Goal: Communication & Community: Answer question/provide support

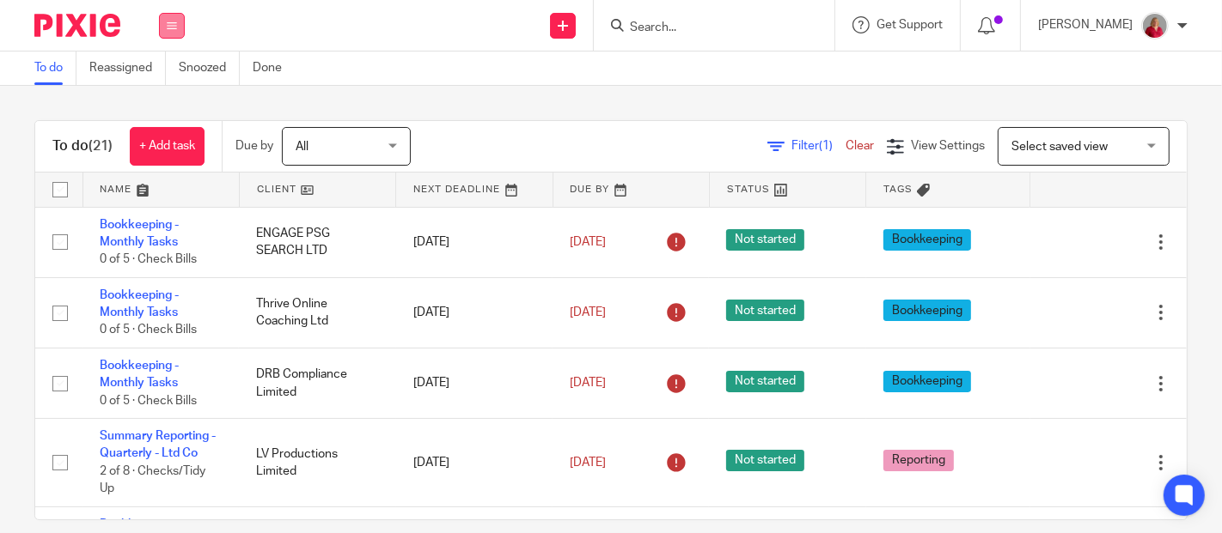
click at [172, 24] on icon at bounding box center [172, 26] width 10 height 10
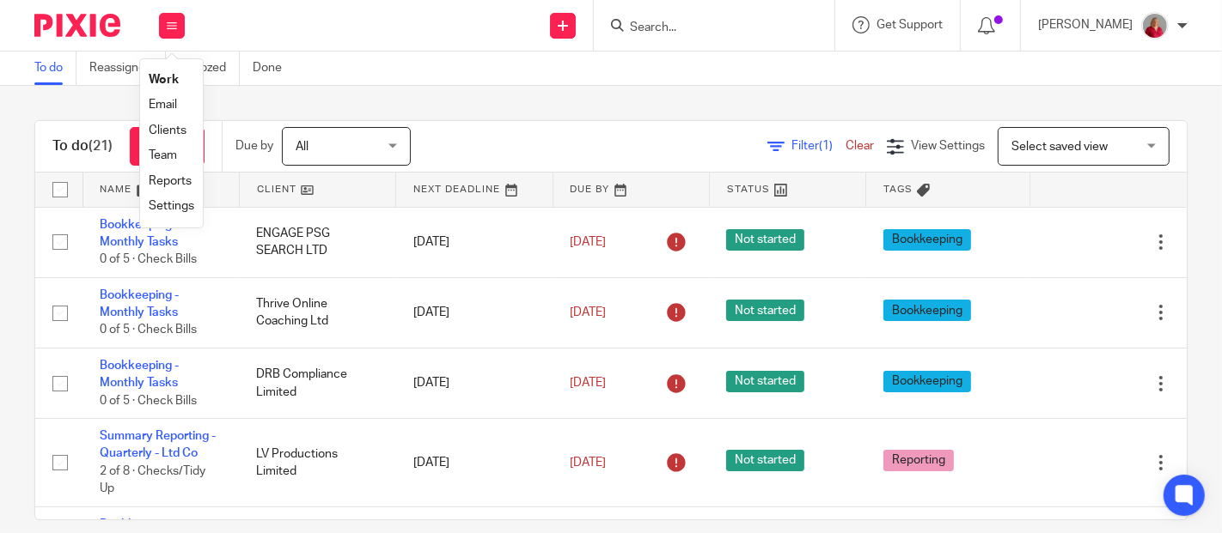
click at [162, 77] on link "Work" at bounding box center [164, 80] width 30 height 12
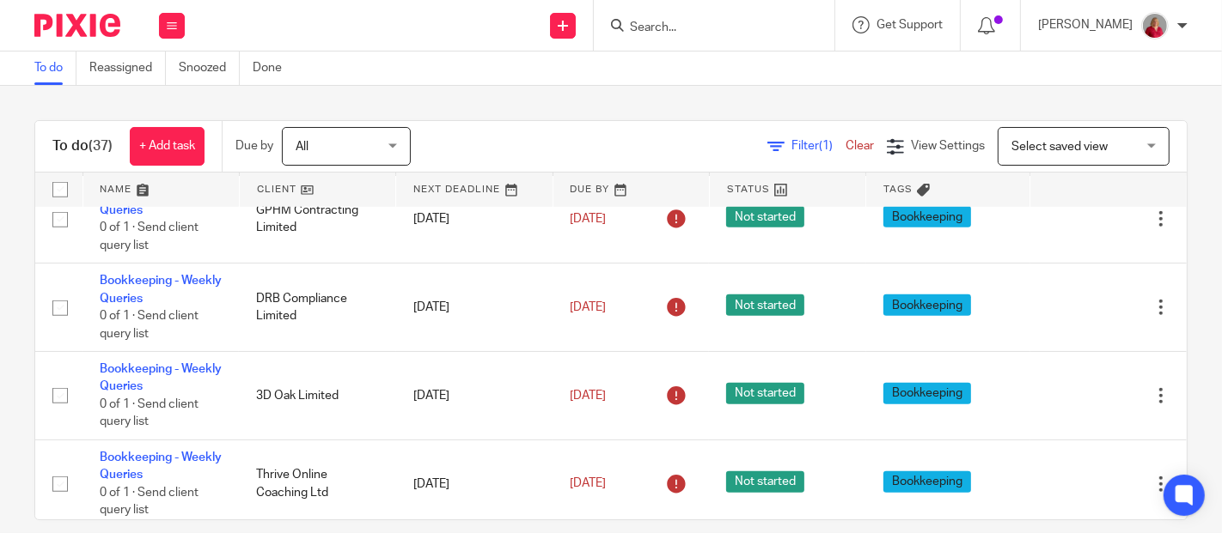
scroll to position [1050, 0]
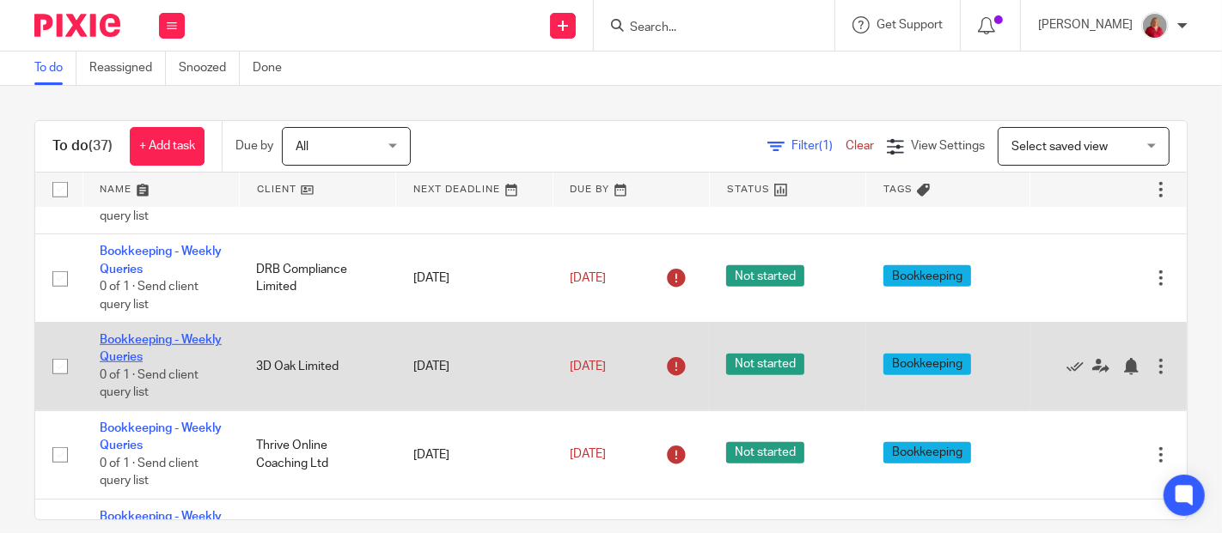
click at [159, 357] on link "Bookkeeping - Weekly Queries" at bounding box center [161, 348] width 122 height 29
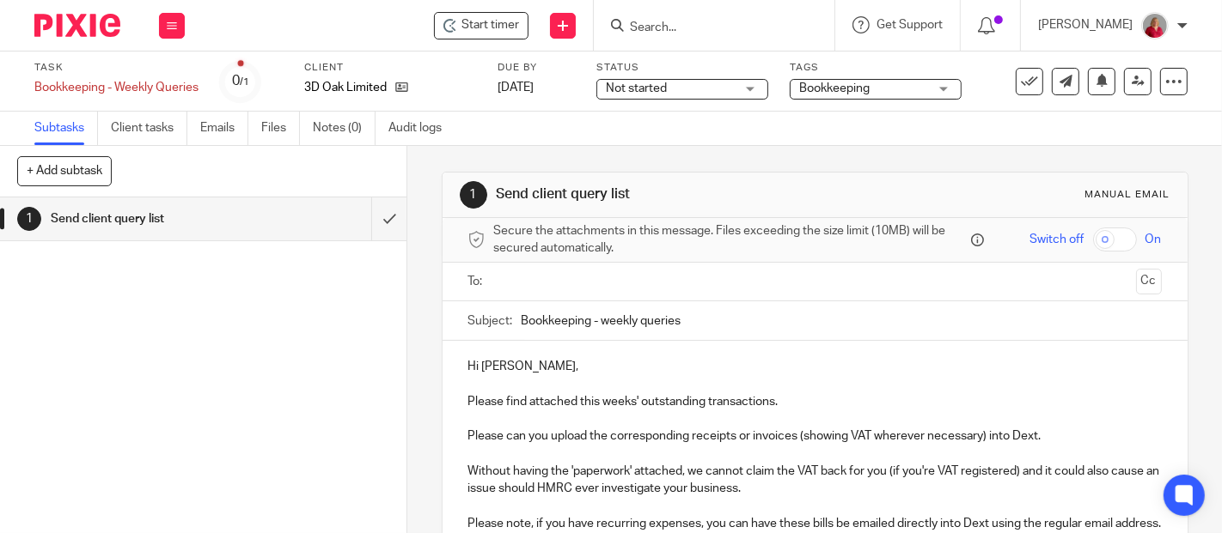
click at [556, 285] on input "text" at bounding box center [814, 282] width 629 height 20
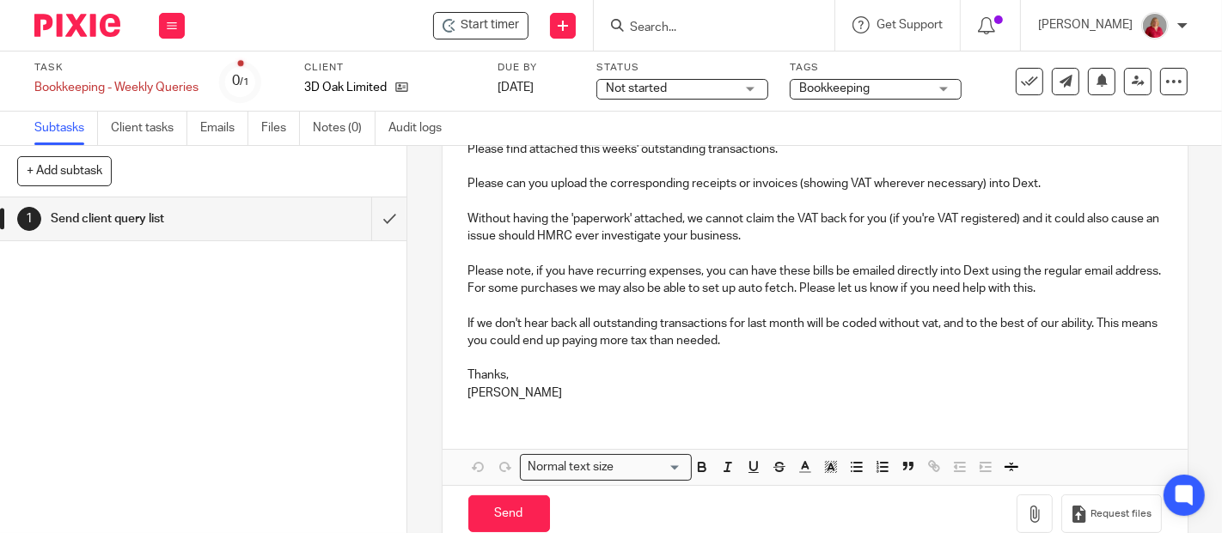
scroll to position [286, 0]
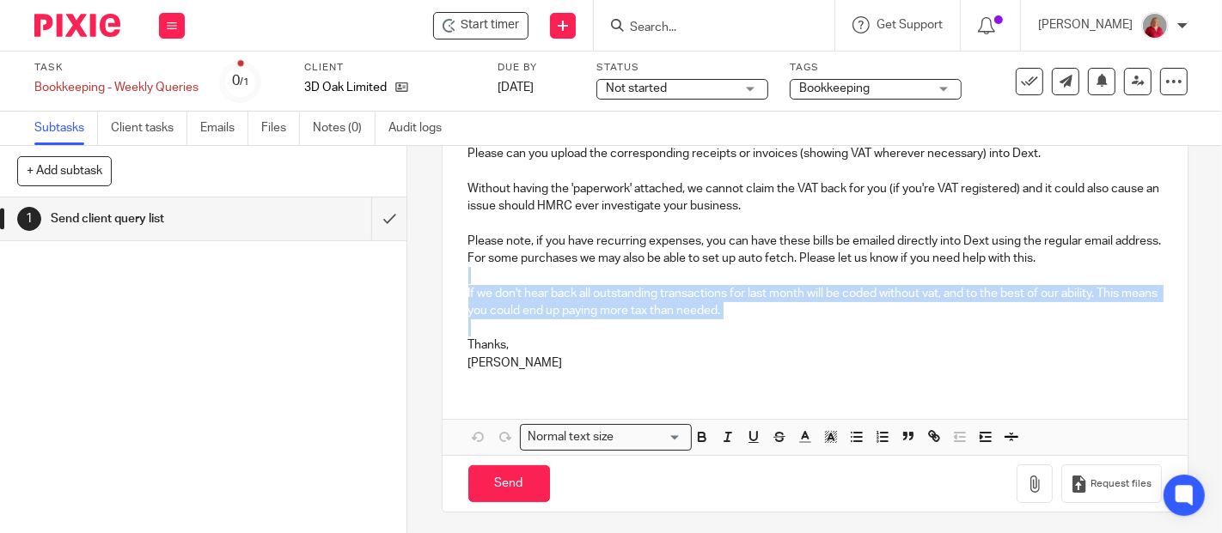
drag, startPoint x: 466, startPoint y: 273, endPoint x: 773, endPoint y: 318, distance: 310.8
click at [775, 320] on div "Hi Darren, Please find attached this weeks' outstanding transactions. Please ca…" at bounding box center [814, 221] width 745 height 326
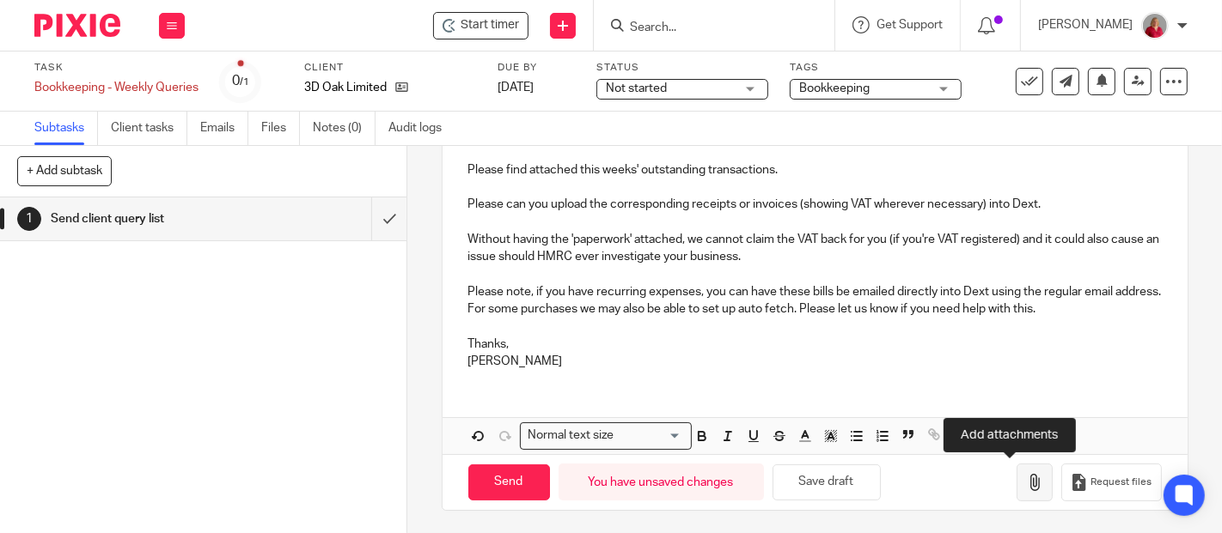
click at [1026, 479] on icon "button" at bounding box center [1034, 482] width 17 height 17
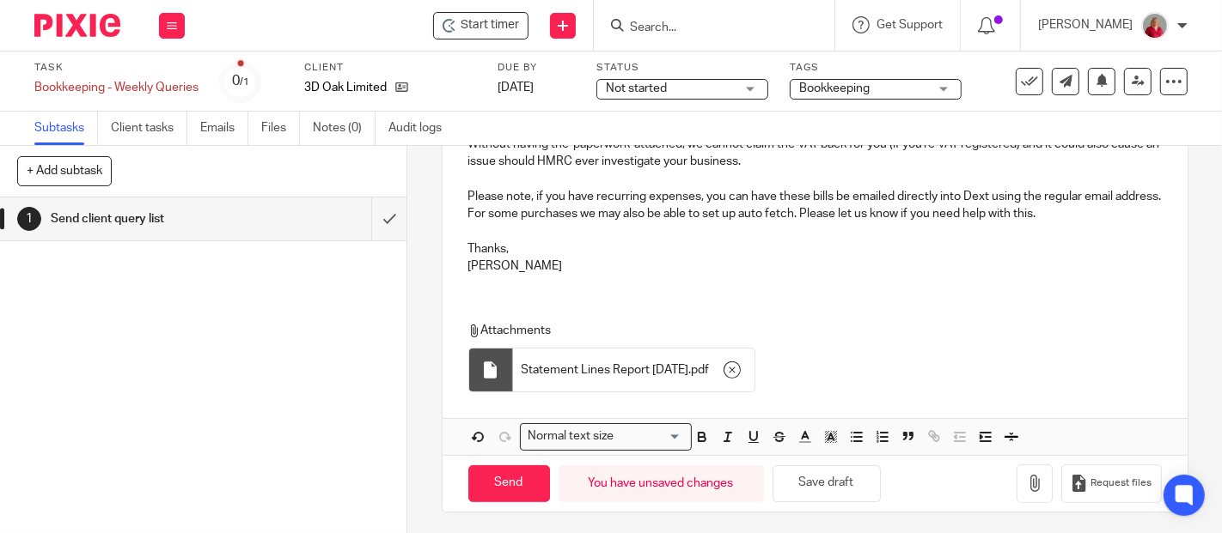
scroll to position [331, 0]
click at [525, 479] on input "Send" at bounding box center [509, 484] width 82 height 37
type input "Sent"
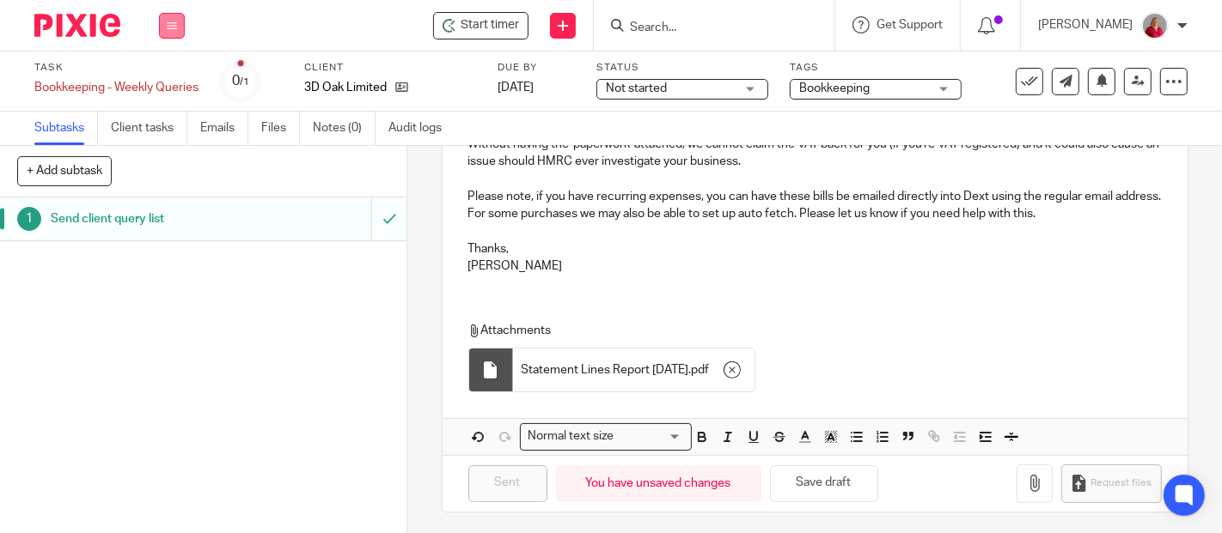
click at [165, 24] on button at bounding box center [172, 26] width 26 height 26
click at [168, 77] on link "Work" at bounding box center [164, 80] width 30 height 12
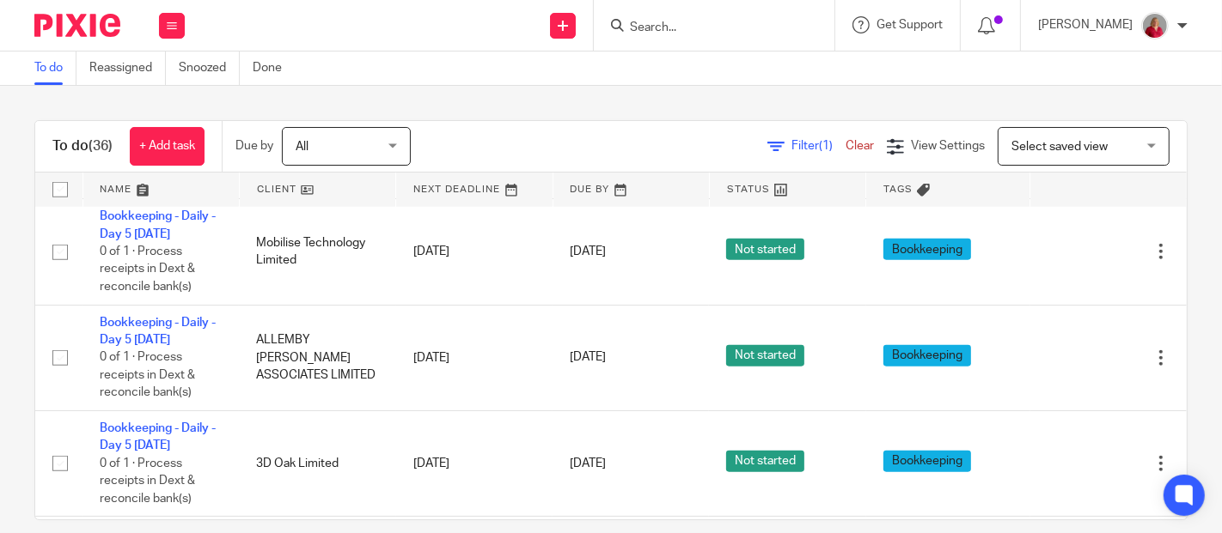
scroll to position [1622, 0]
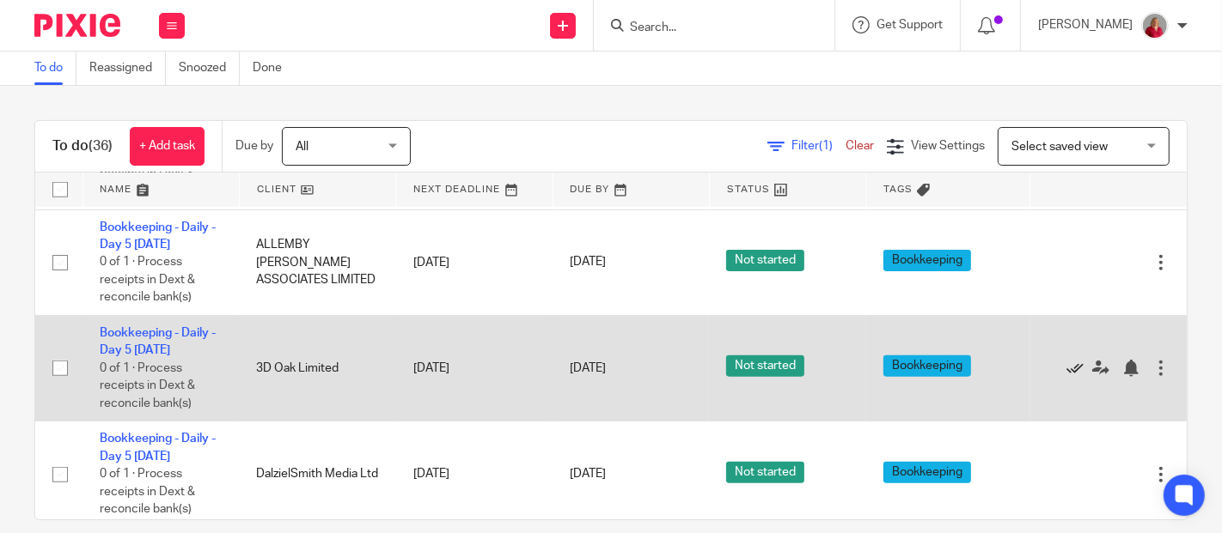
click at [1066, 364] on icon at bounding box center [1074, 368] width 17 height 17
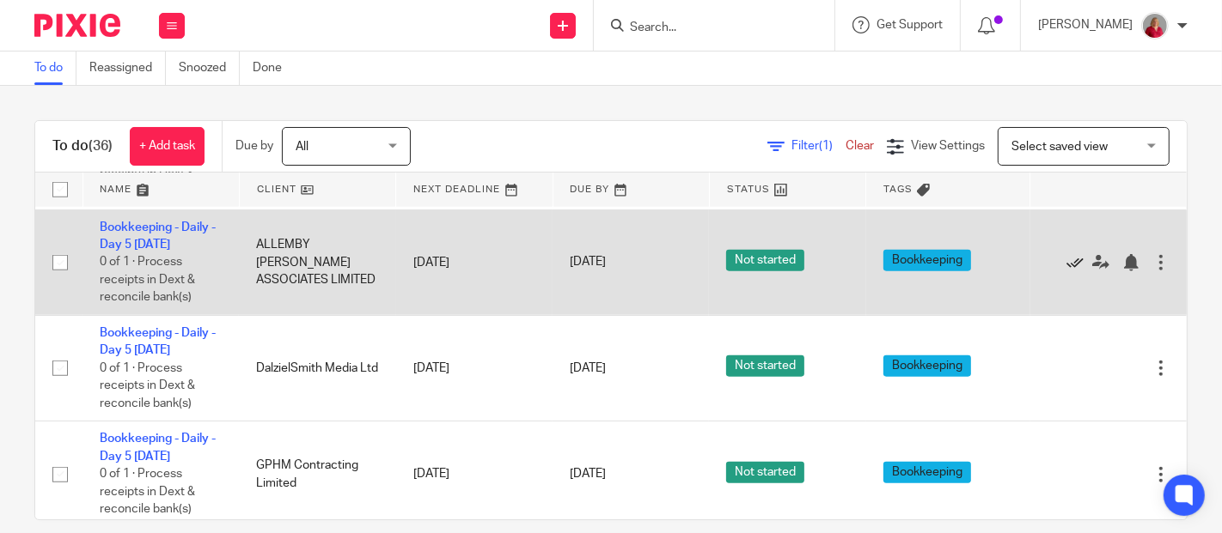
click at [1066, 259] on icon at bounding box center [1074, 262] width 17 height 17
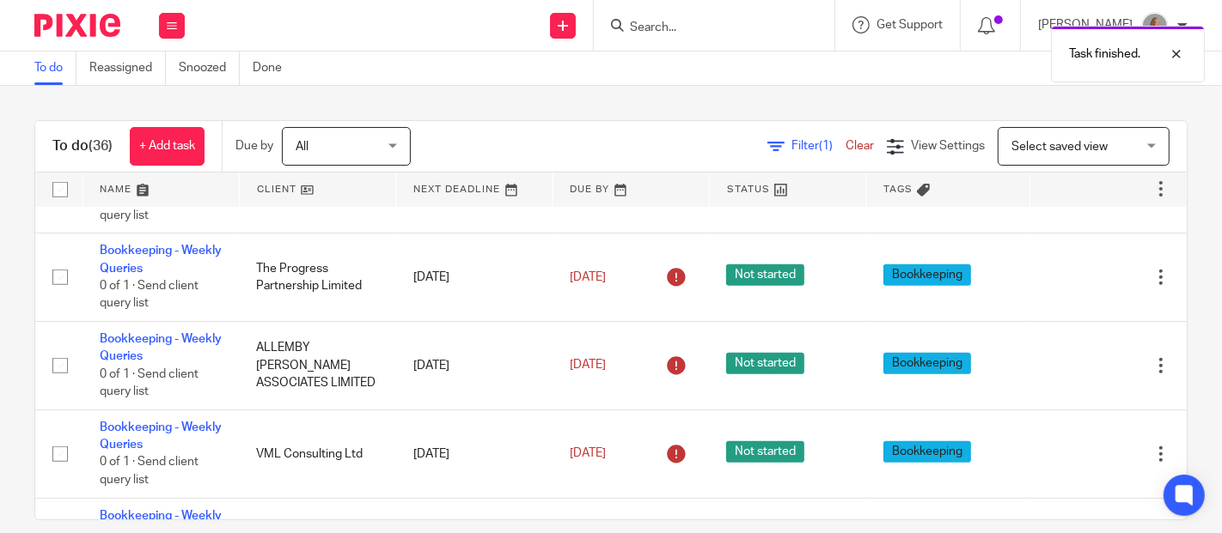
scroll to position [668, 0]
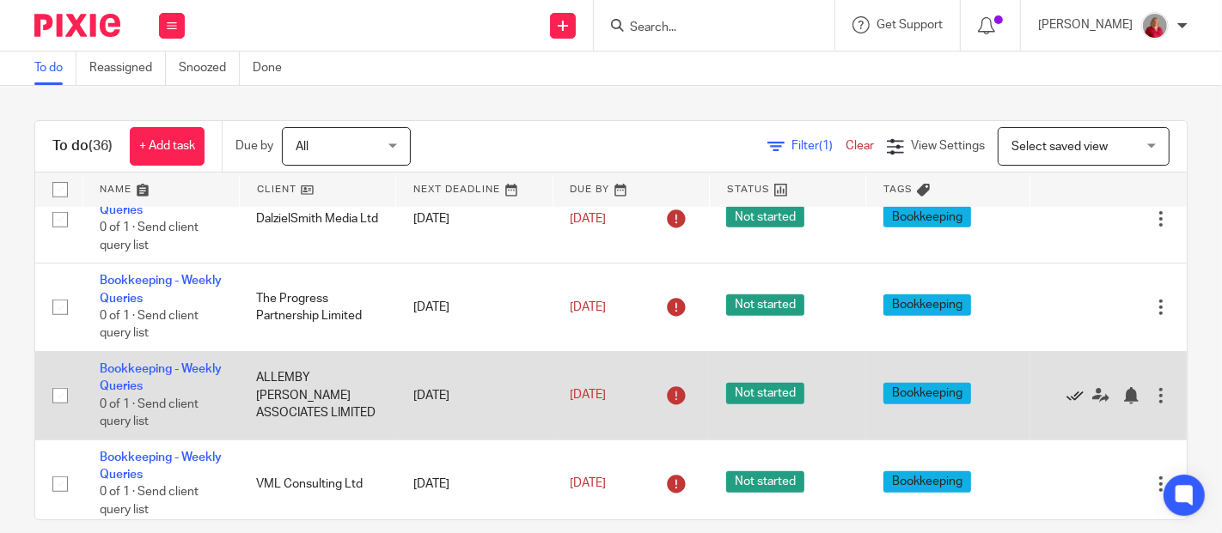
click at [1066, 391] on icon at bounding box center [1074, 395] width 17 height 17
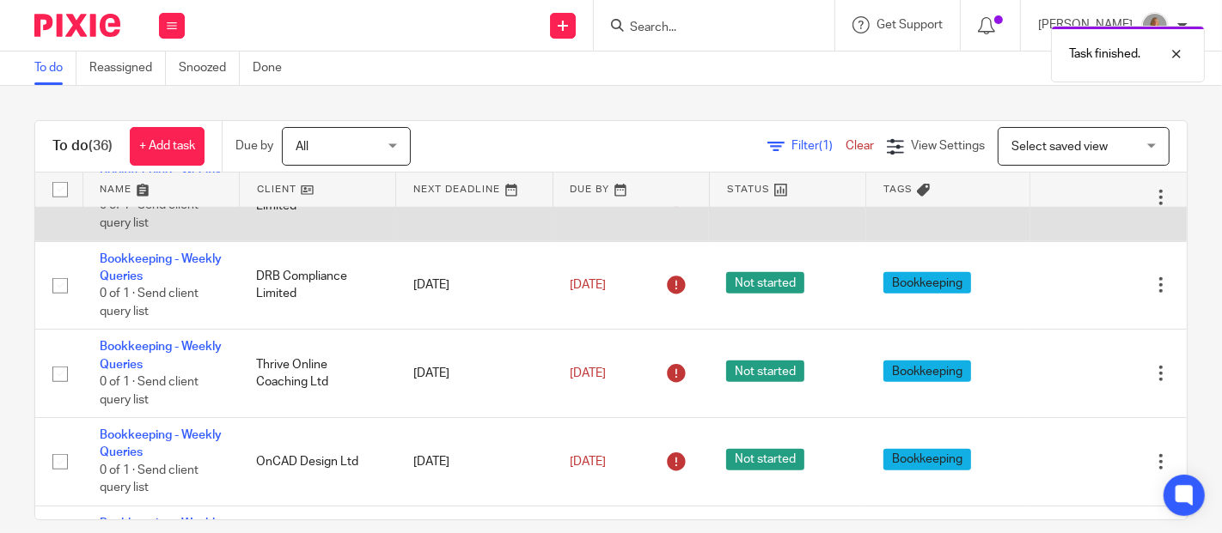
scroll to position [1050, 0]
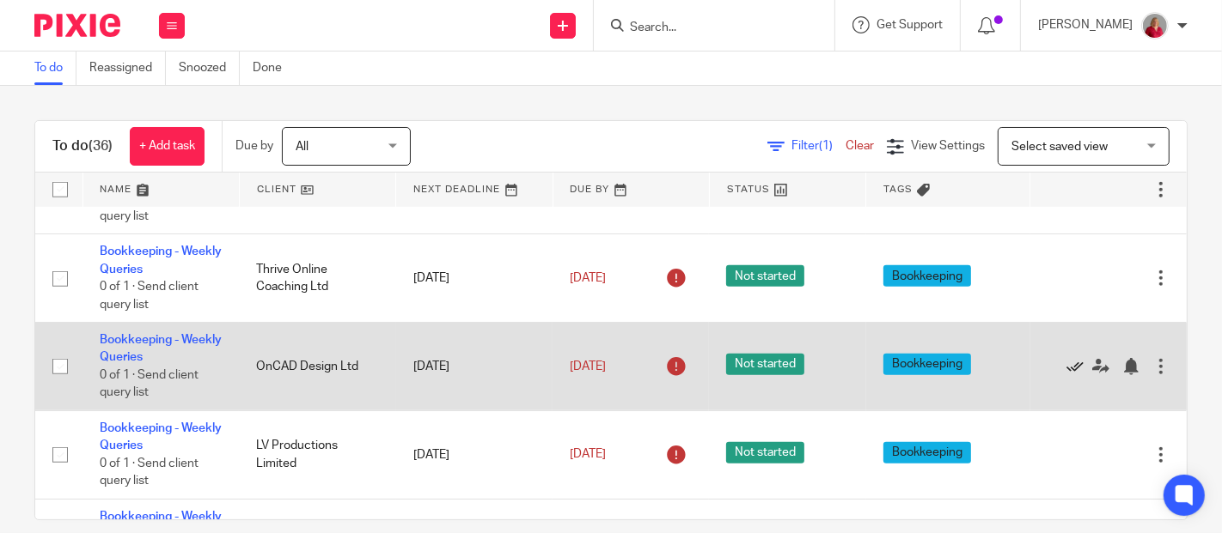
click at [1066, 365] on icon at bounding box center [1074, 366] width 17 height 17
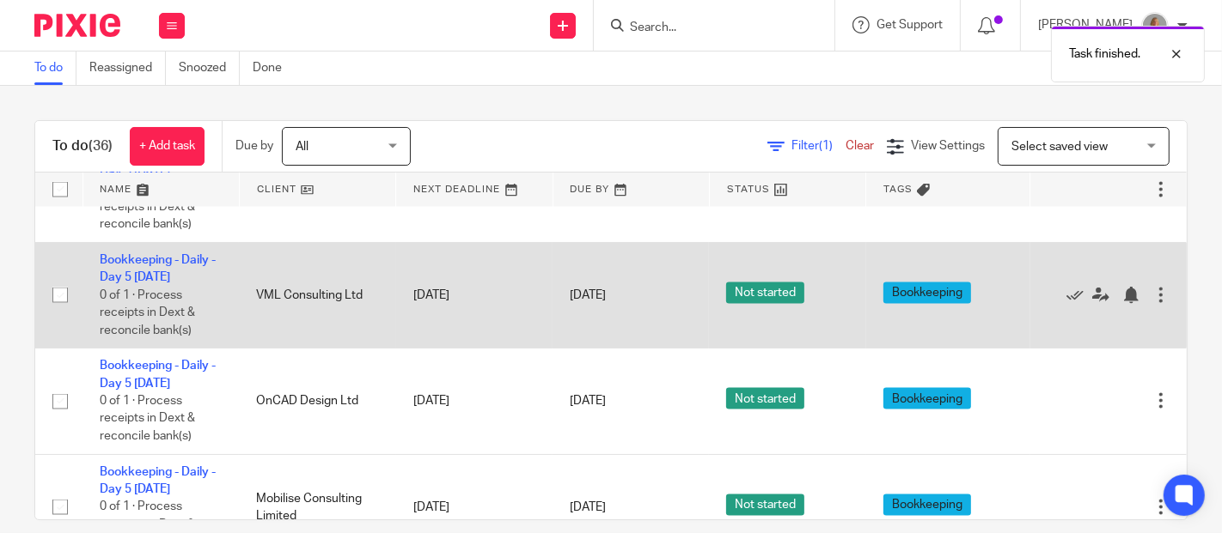
scroll to position [2290, 0]
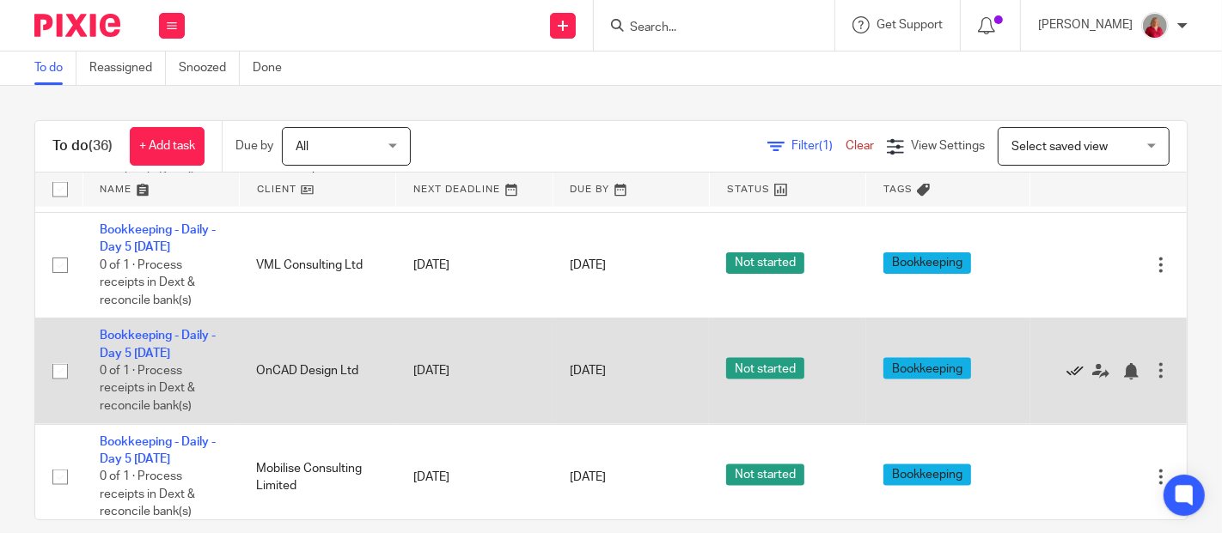
click at [1066, 367] on icon at bounding box center [1074, 371] width 17 height 17
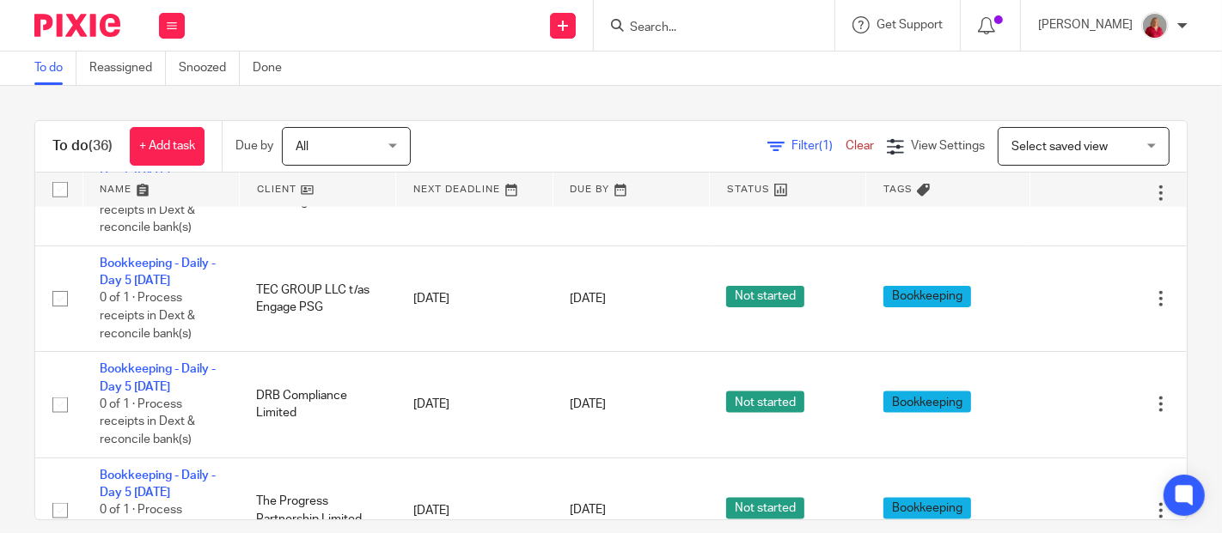
scroll to position [1909, 0]
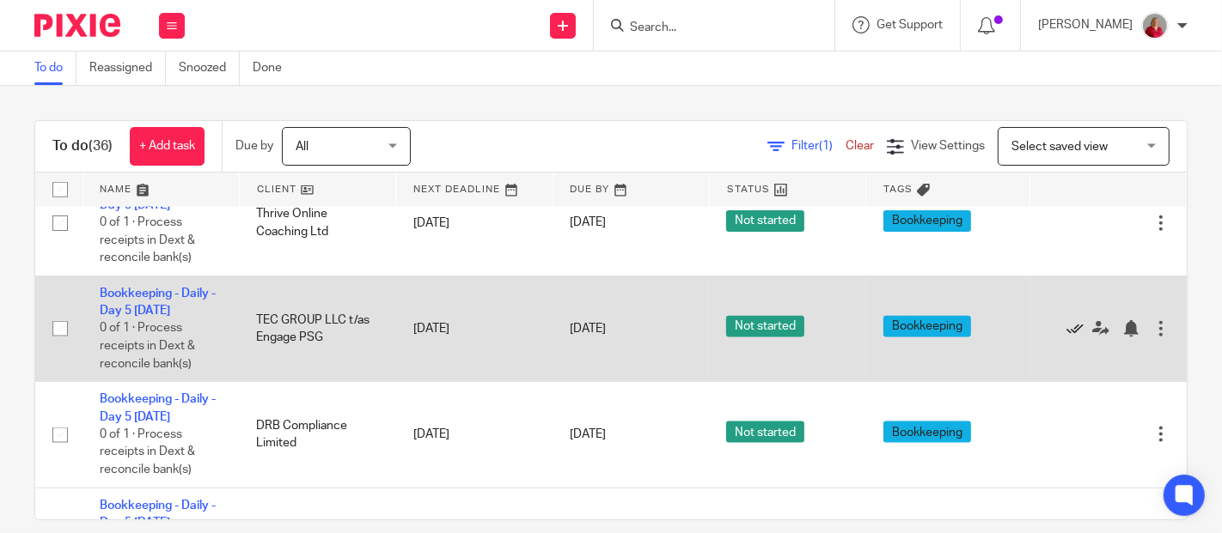
click at [1066, 324] on icon at bounding box center [1074, 328] width 17 height 17
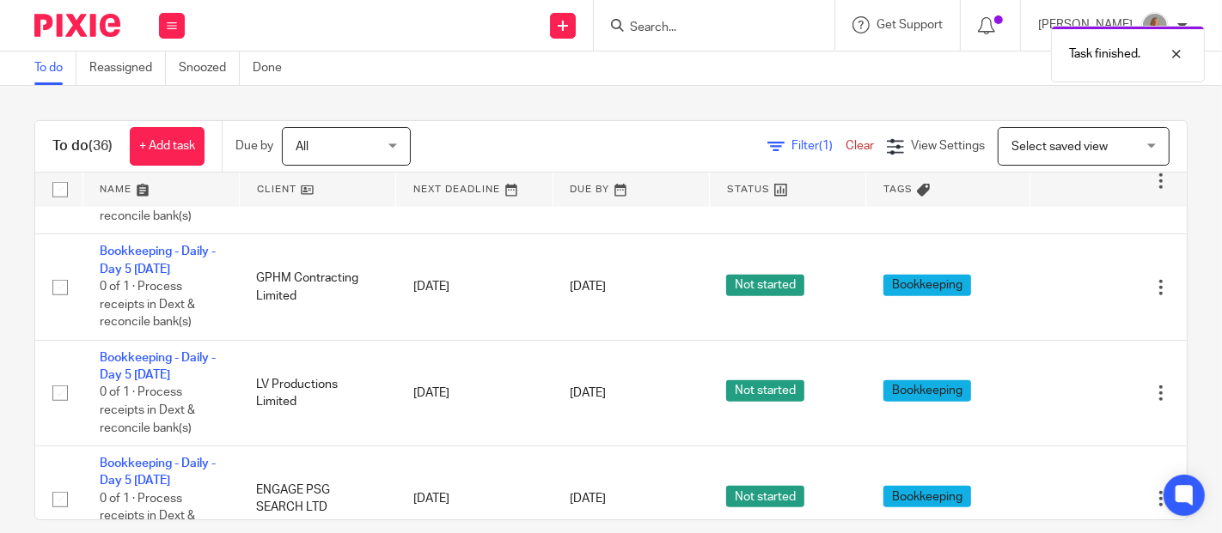
scroll to position [1431, 0]
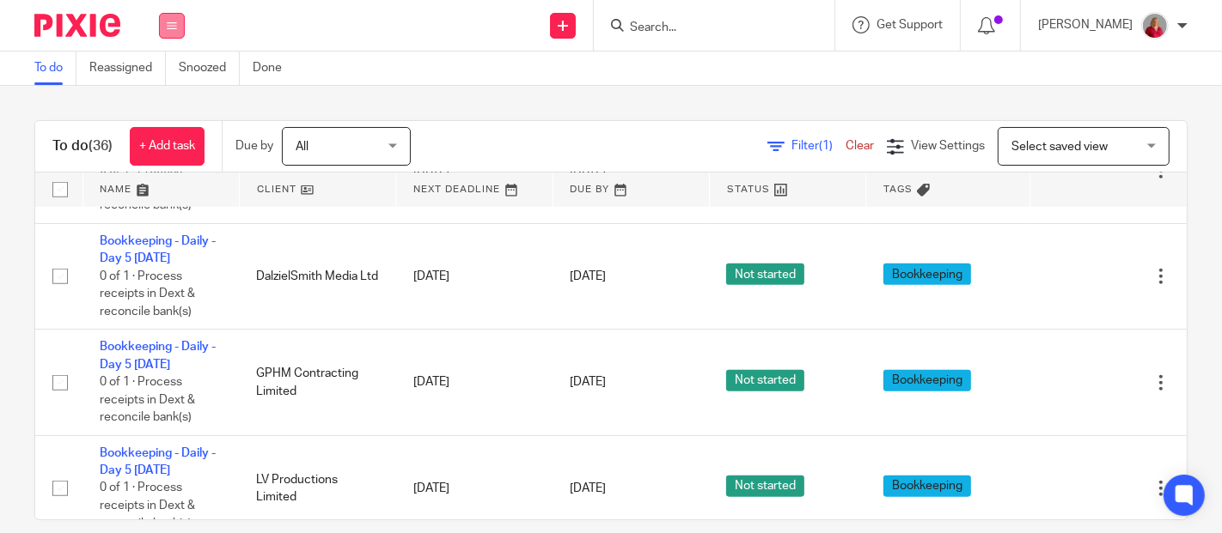
click at [169, 24] on icon at bounding box center [172, 26] width 10 height 10
click at [174, 82] on link "Work" at bounding box center [164, 80] width 30 height 12
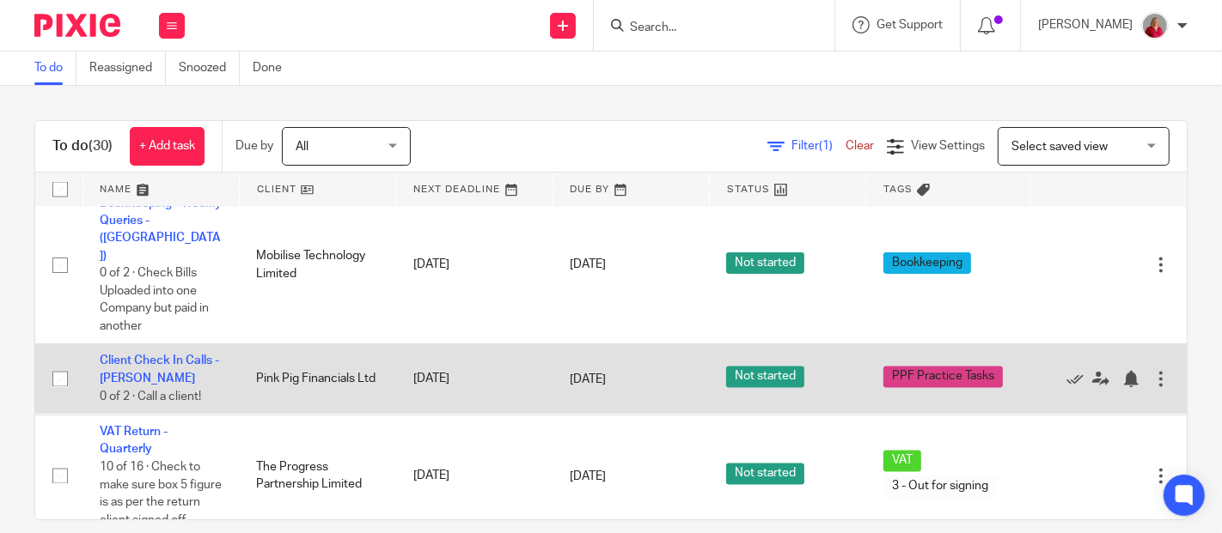
scroll to position [20, 0]
